Goal: Information Seeking & Learning: Learn about a topic

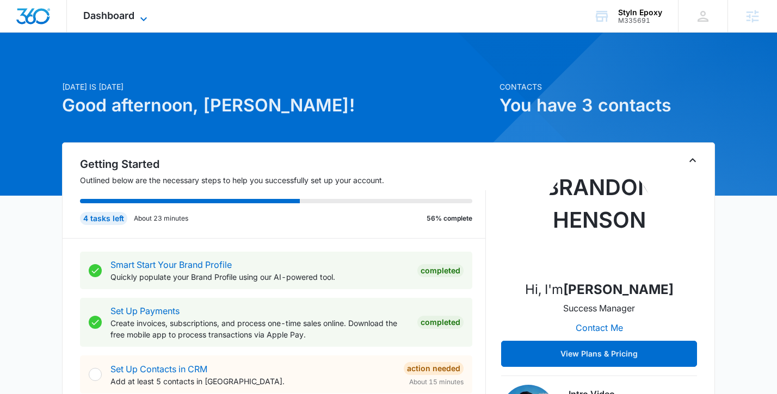
click at [119, 21] on span "Dashboard" at bounding box center [108, 15] width 51 height 11
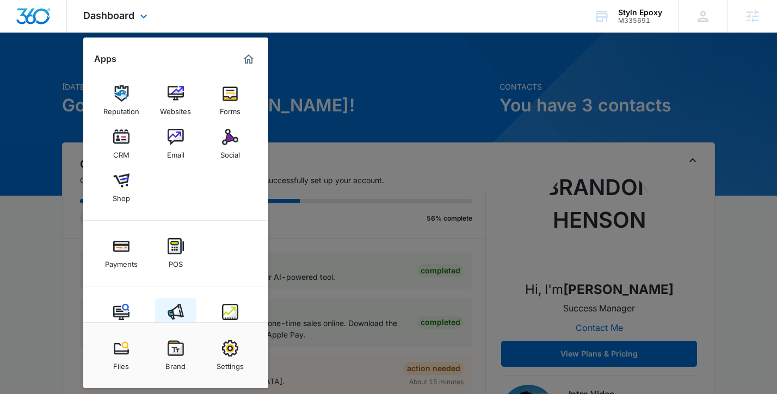
click at [173, 310] on img at bounding box center [176, 312] width 16 height 16
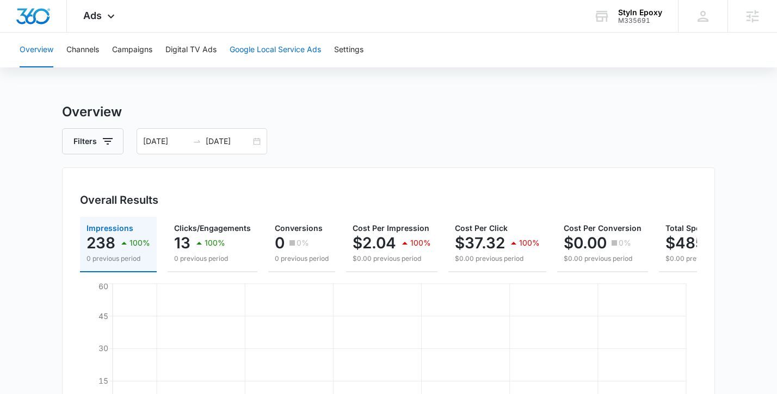
click at [276, 54] on button "Google Local Service Ads" at bounding box center [275, 50] width 91 height 35
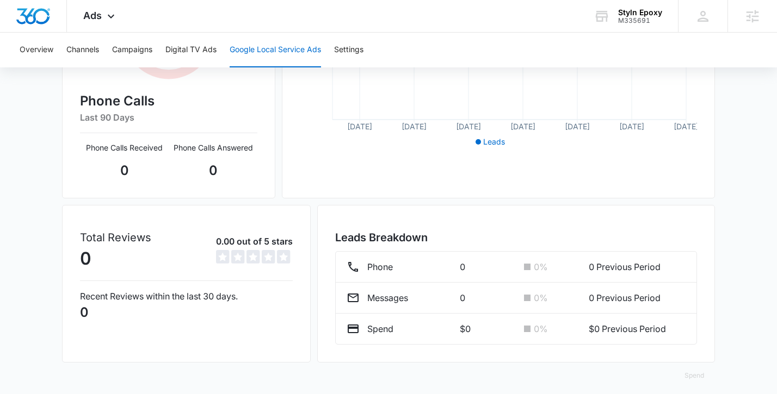
scroll to position [274, 0]
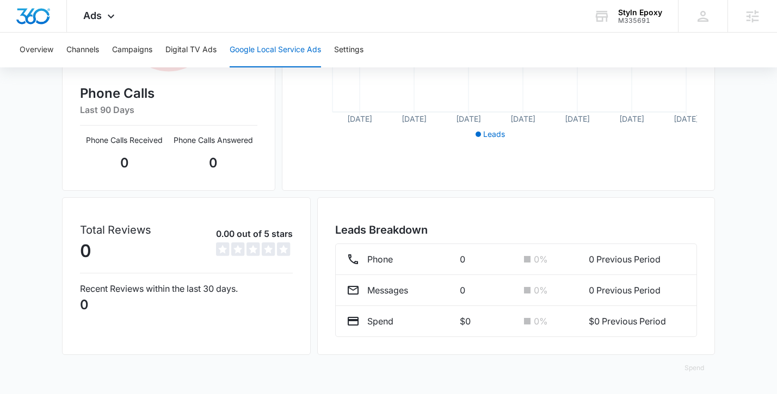
click at [186, 250] on div "Total Reviews 0 0.00 out of 5 stars 0 out of 5" at bounding box center [186, 243] width 213 height 42
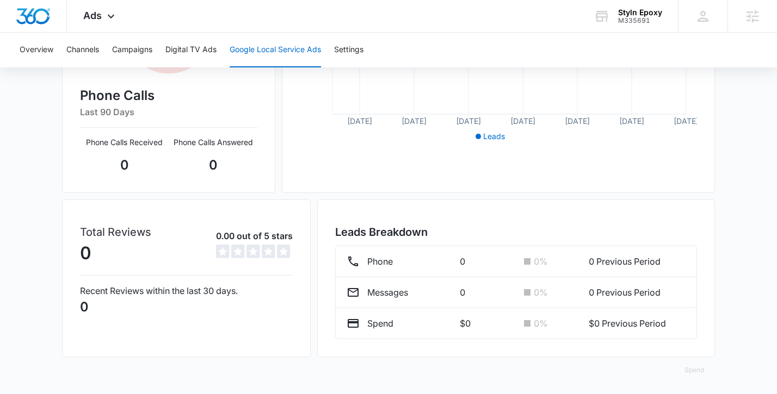
scroll to position [0, 0]
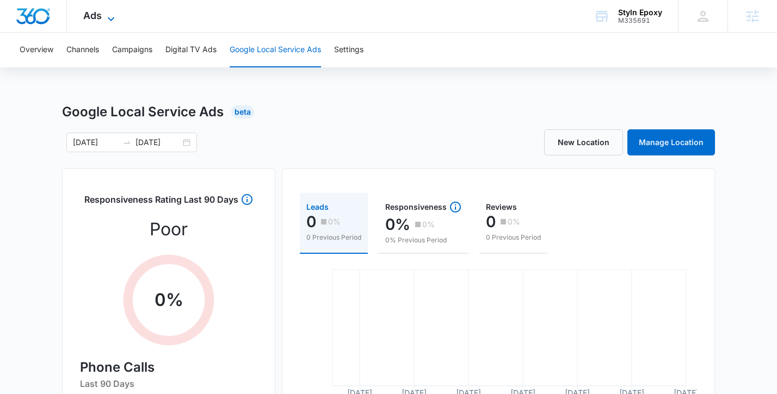
click at [94, 15] on span "Ads" at bounding box center [92, 15] width 18 height 11
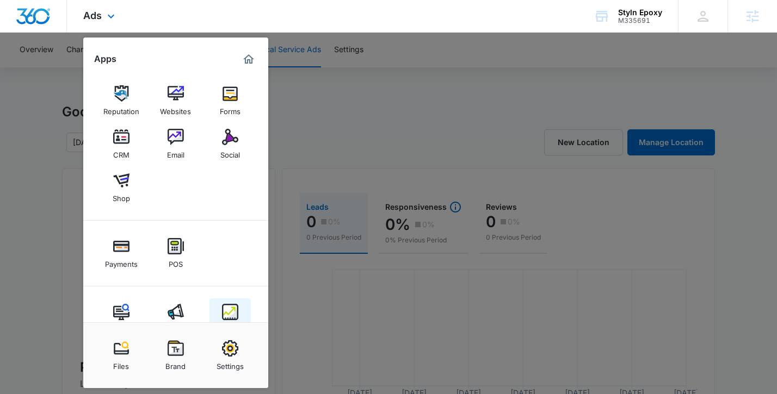
click at [228, 306] on img at bounding box center [230, 312] width 16 height 16
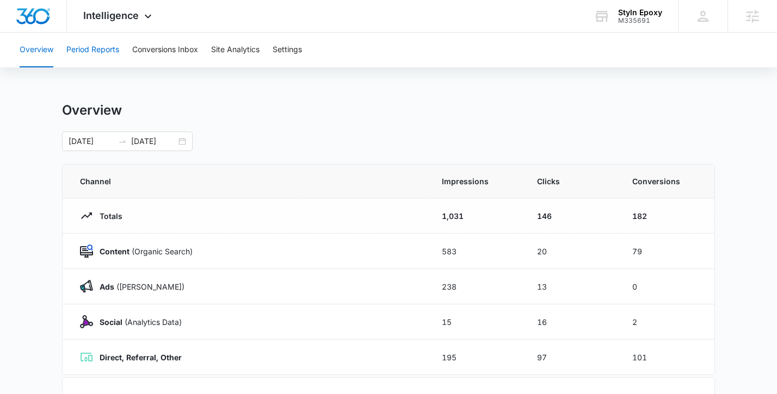
click at [103, 55] on button "Period Reports" at bounding box center [92, 50] width 53 height 35
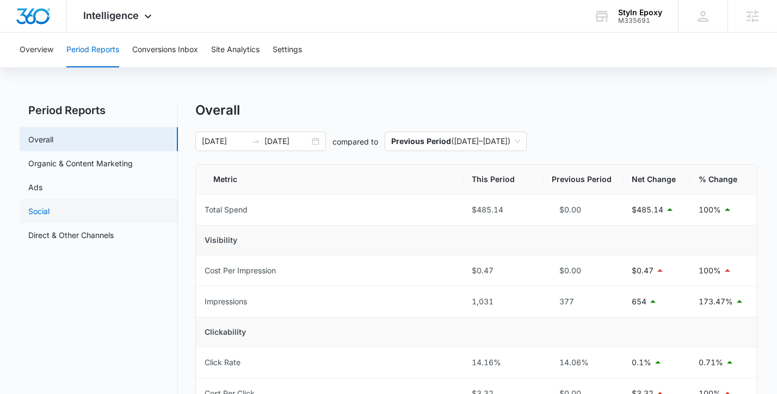
click at [50, 211] on link "Social" at bounding box center [38, 211] width 21 height 11
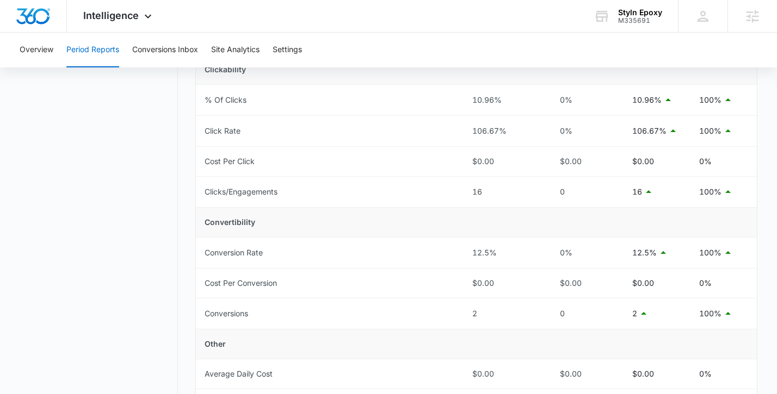
scroll to position [275, 0]
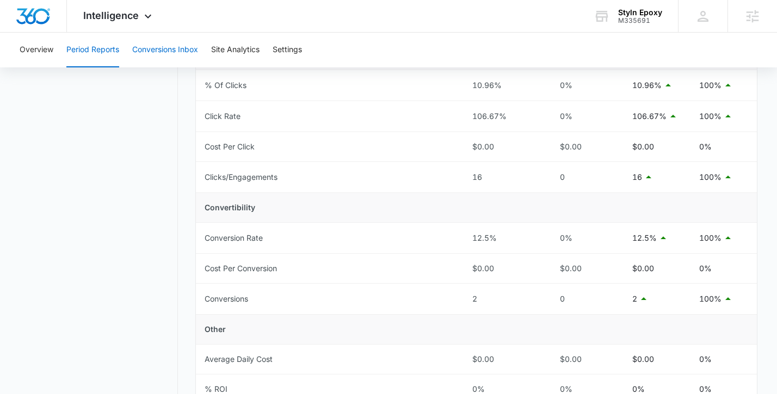
click at [181, 58] on button "Conversions Inbox" at bounding box center [165, 50] width 66 height 35
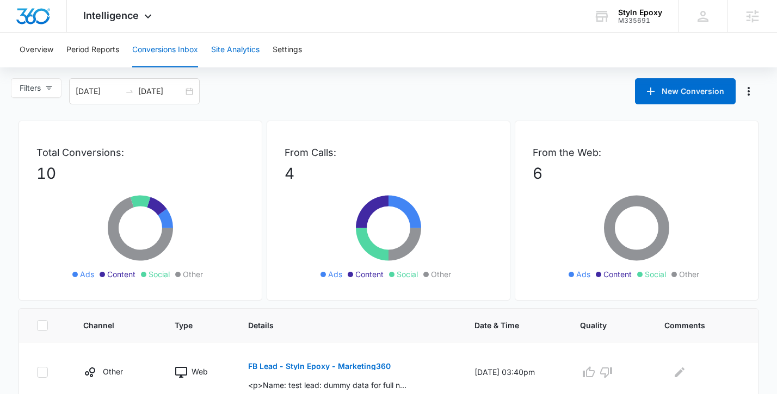
click at [228, 53] on button "Site Analytics" at bounding box center [235, 50] width 48 height 35
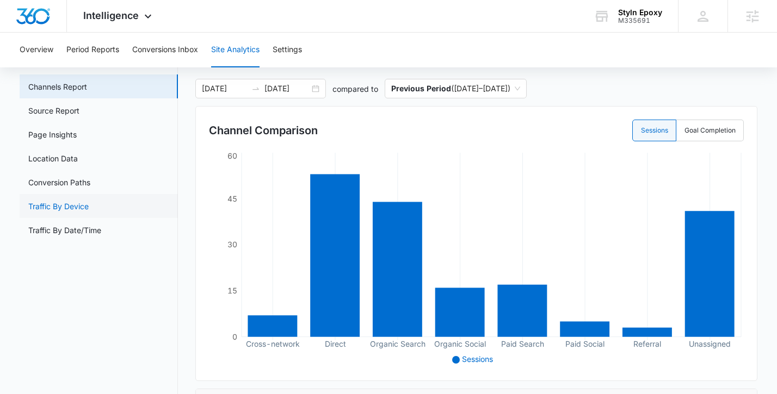
scroll to position [51, 0]
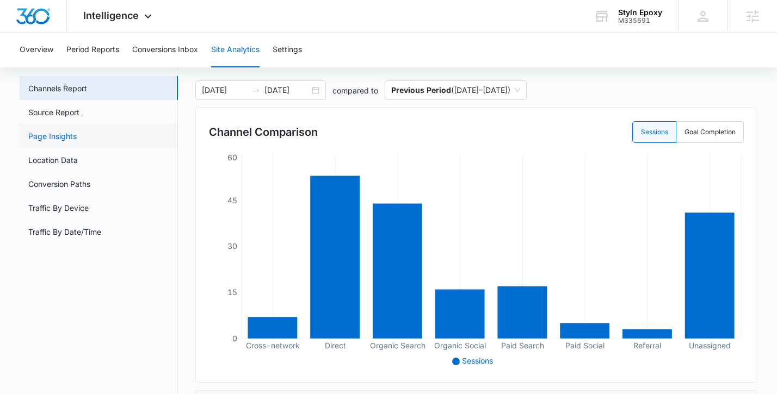
click at [74, 139] on link "Page Insights" at bounding box center [52, 136] width 48 height 11
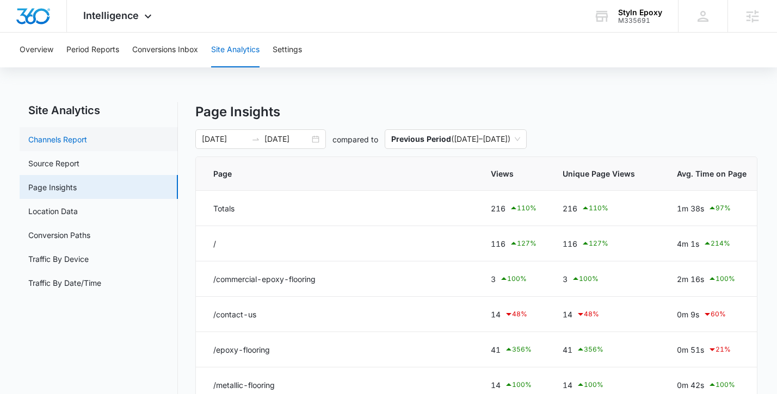
click at [71, 145] on link "Channels Report" at bounding box center [57, 139] width 59 height 11
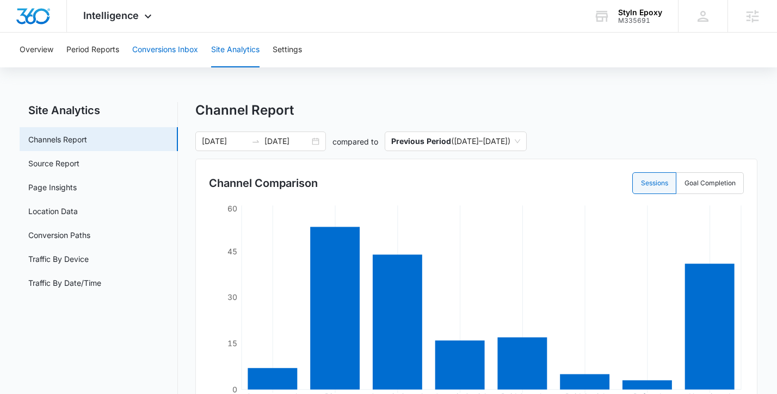
click at [147, 52] on button "Conversions Inbox" at bounding box center [165, 50] width 66 height 35
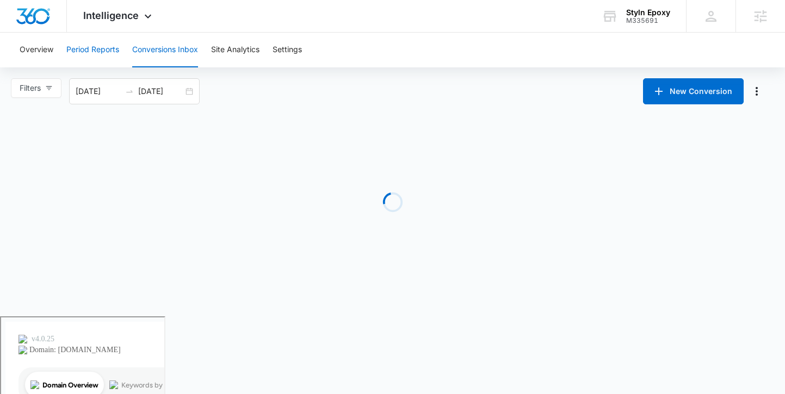
click at [96, 52] on button "Period Reports" at bounding box center [92, 50] width 53 height 35
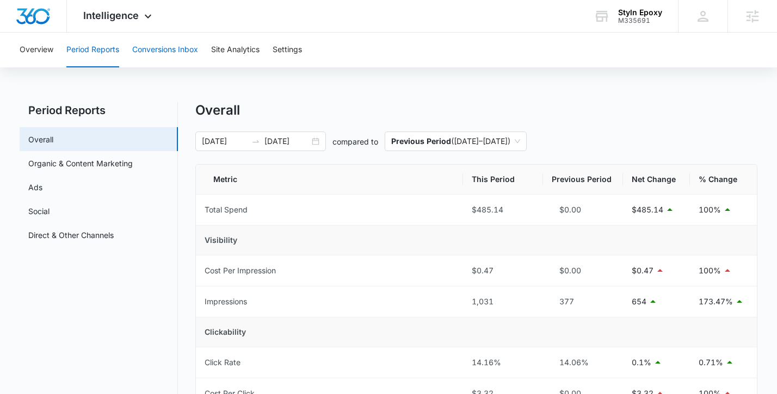
click at [146, 53] on button "Conversions Inbox" at bounding box center [165, 50] width 66 height 35
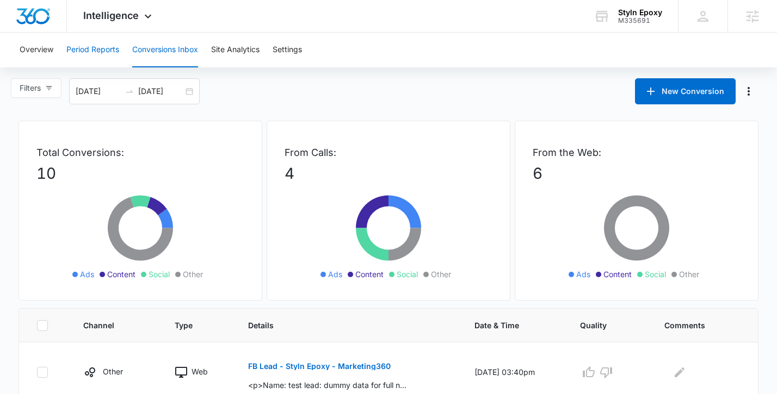
click at [103, 48] on button "Period Reports" at bounding box center [92, 50] width 53 height 35
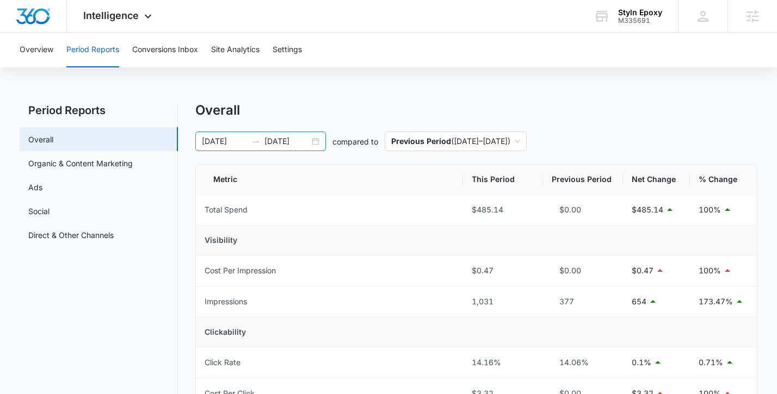
click at [315, 144] on div "[DATE] [DATE]" at bounding box center [260, 142] width 131 height 20
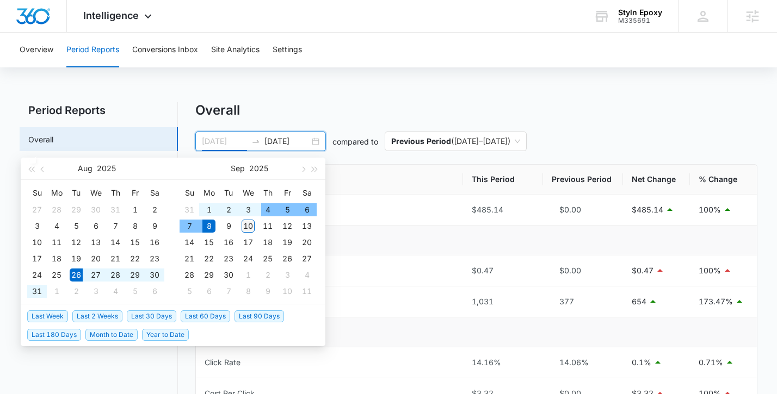
type input "[DATE]"
click at [251, 225] on div "10" at bounding box center [248, 226] width 13 height 13
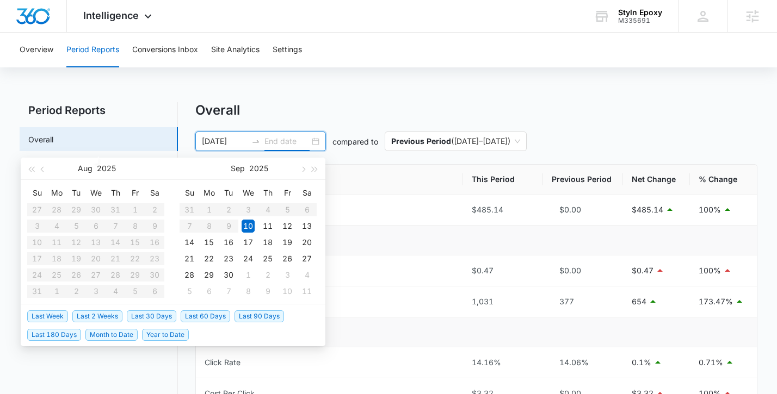
click at [73, 276] on table "Su Mo Tu We Th Fr Sa 27 28 29 30 31 1 2 3 4 5 6 7 8 9 10 11 12 13 14 15 16 17 1…" at bounding box center [95, 241] width 137 height 115
click at [227, 144] on input "[DATE]" at bounding box center [224, 141] width 45 height 12
type input "[DATE]"
click at [77, 277] on div "26" at bounding box center [76, 275] width 13 height 13
type input "[DATE]"
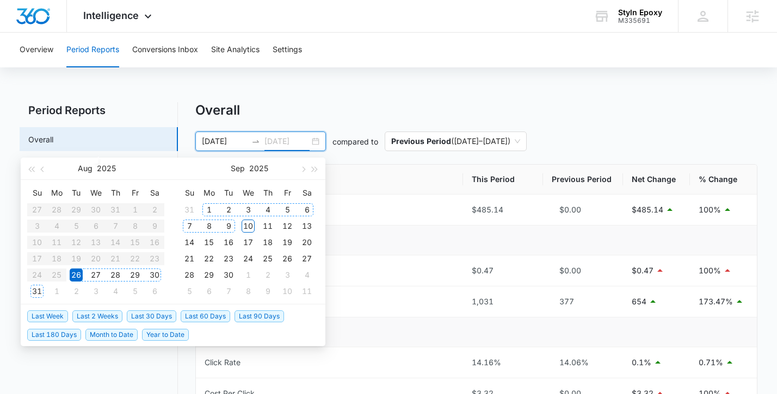
type input "[DATE]"
click at [251, 227] on div "10" at bounding box center [248, 226] width 13 height 13
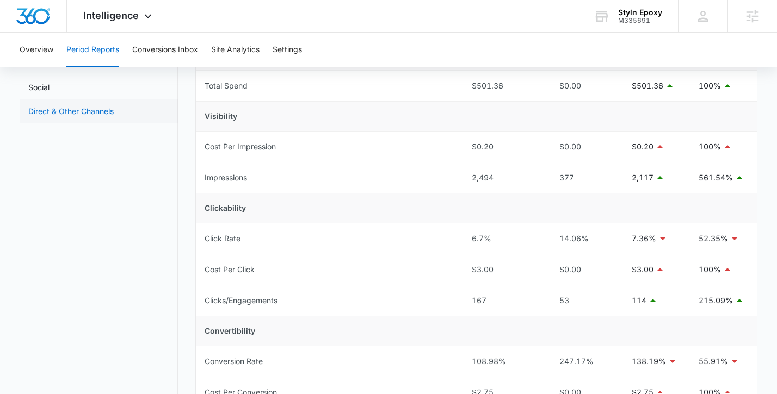
scroll to position [116, 0]
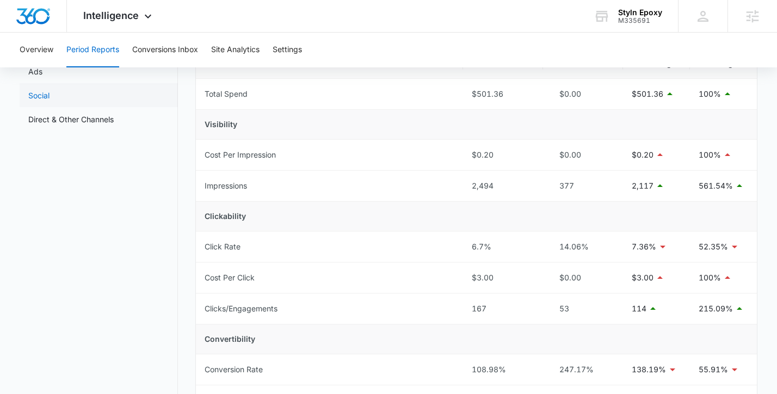
click at [50, 101] on link "Social" at bounding box center [38, 95] width 21 height 11
